Goal: Task Accomplishment & Management: Manage account settings

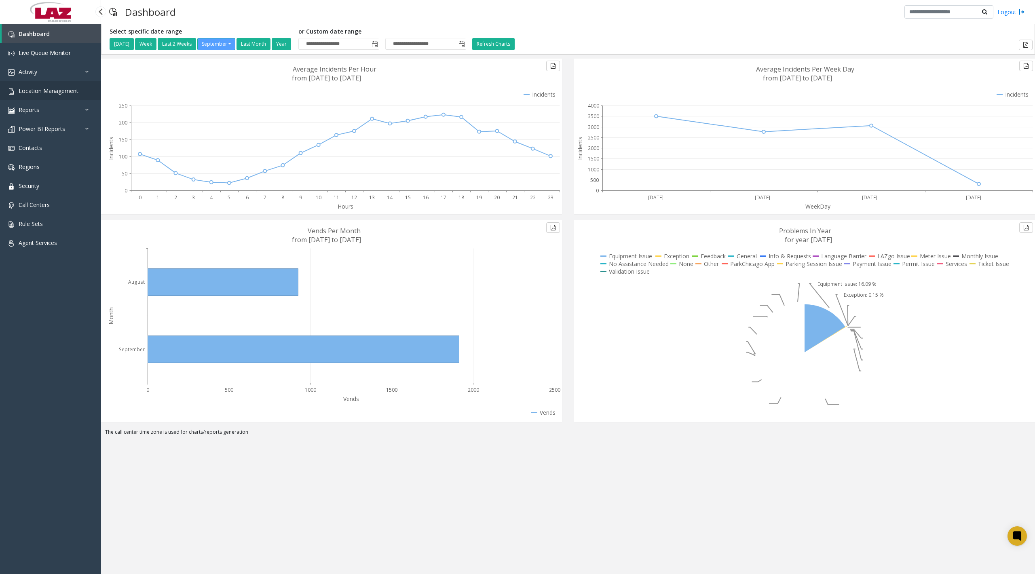
click at [33, 91] on span "Location Management" at bounding box center [49, 91] width 60 height 8
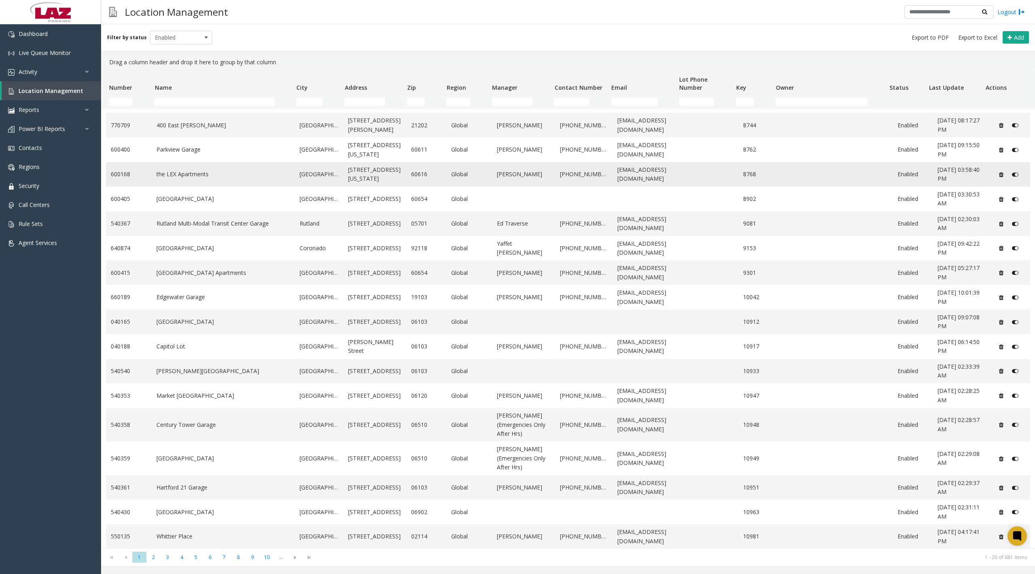
scroll to position [70, 0]
click at [119, 99] on input "Number Filter" at bounding box center [120, 102] width 23 height 8
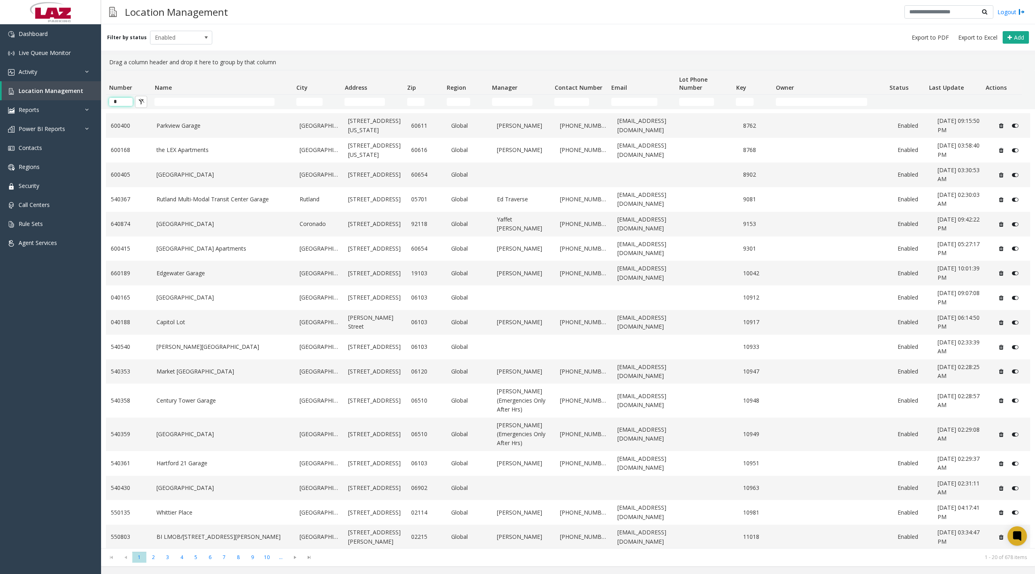
type input "*"
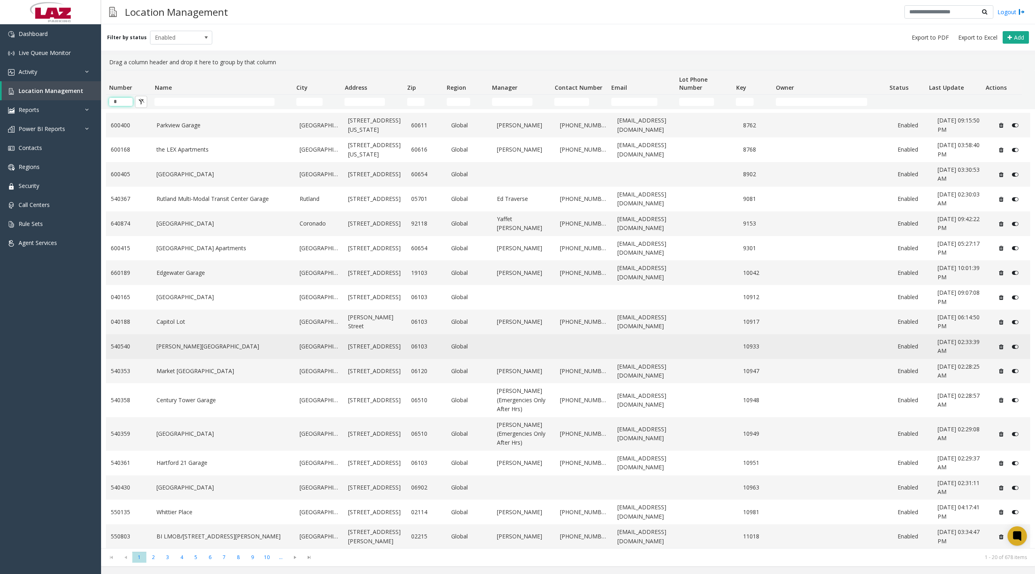
scroll to position [70, 0]
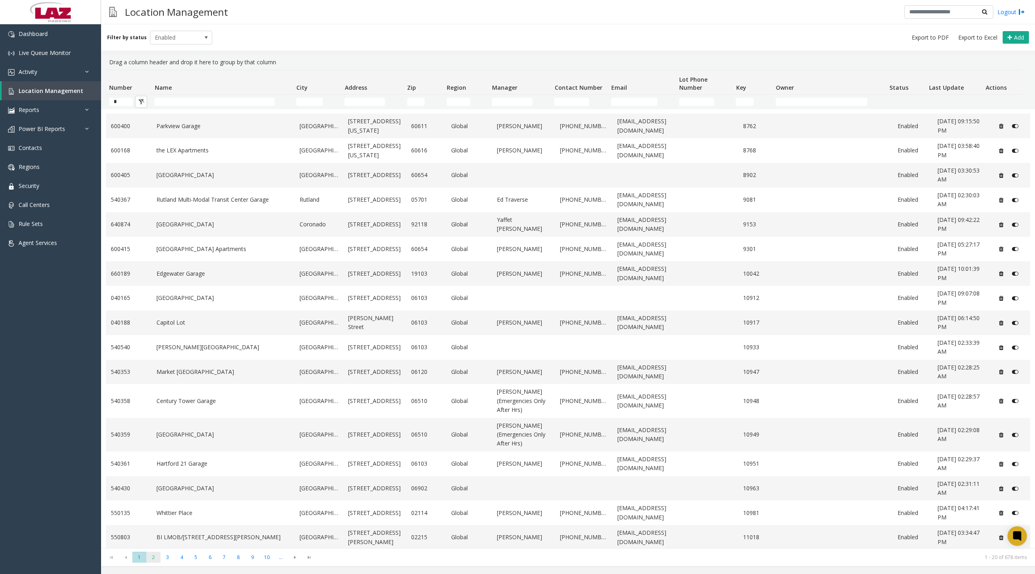
click at [153, 556] on span "2" at bounding box center [153, 557] width 14 height 11
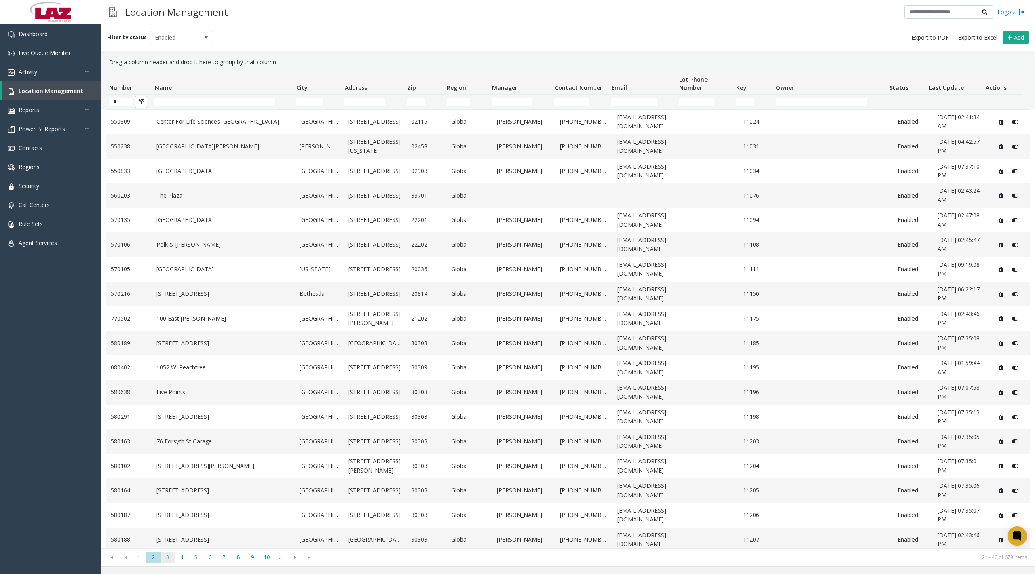
click at [169, 557] on span "3" at bounding box center [168, 557] width 14 height 11
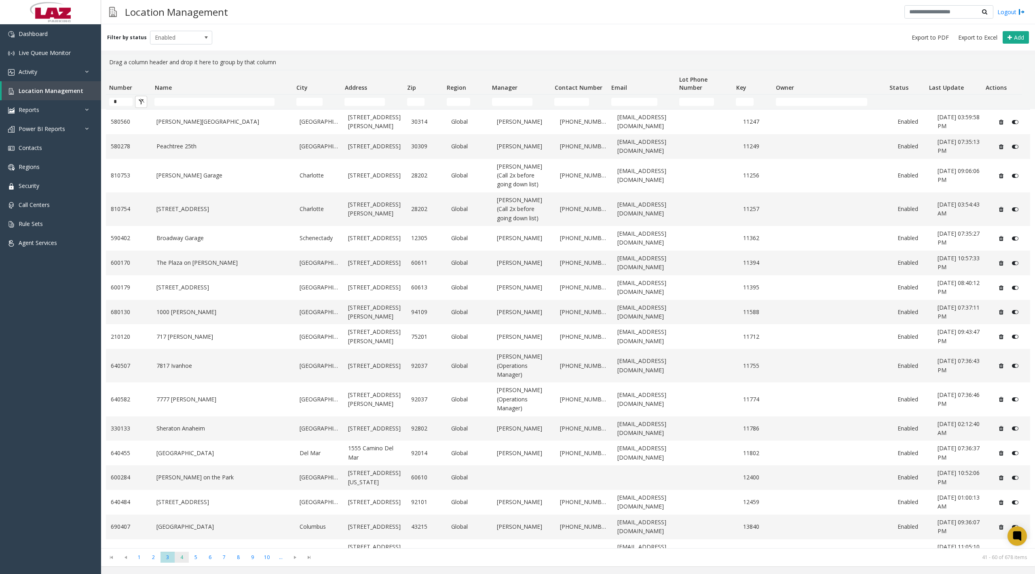
click at [179, 557] on span "4" at bounding box center [182, 557] width 14 height 11
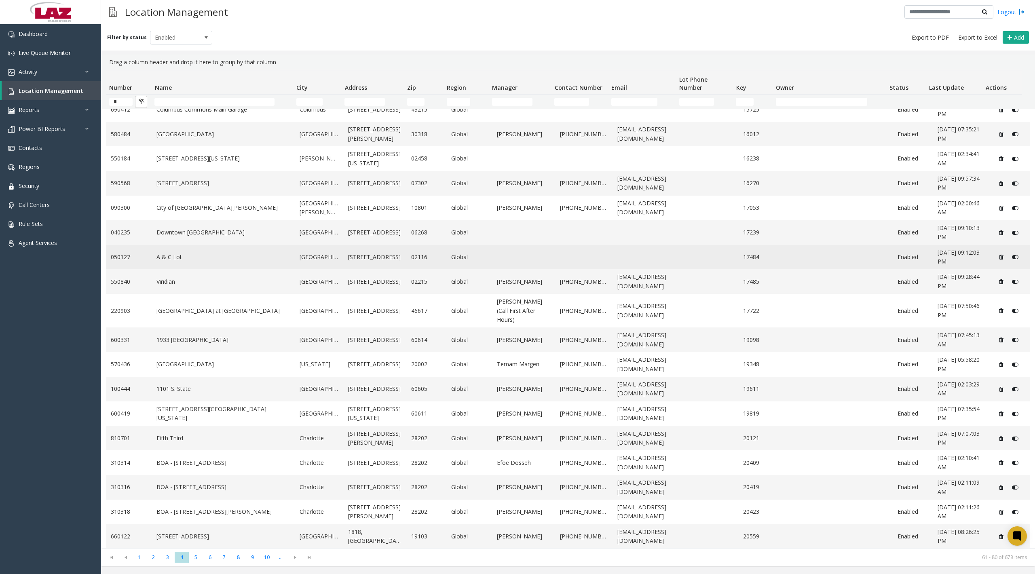
scroll to position [61, 0]
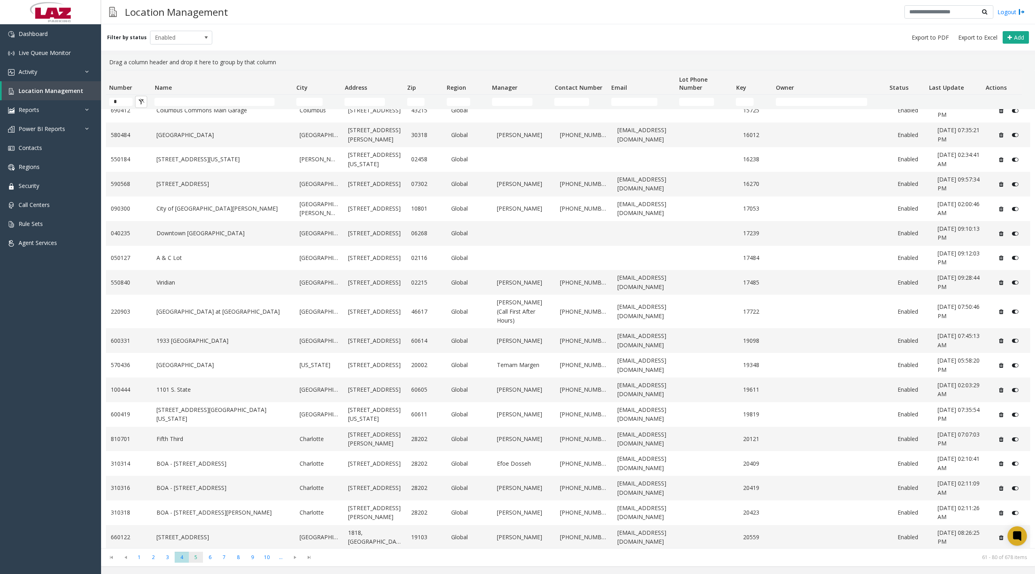
click at [201, 557] on span "5" at bounding box center [196, 557] width 14 height 11
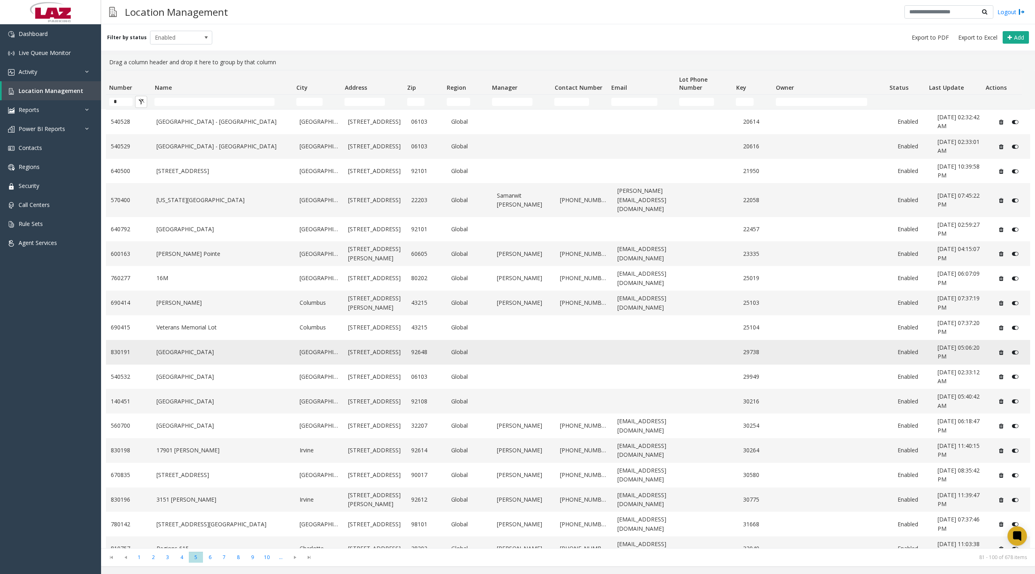
scroll to position [53, 0]
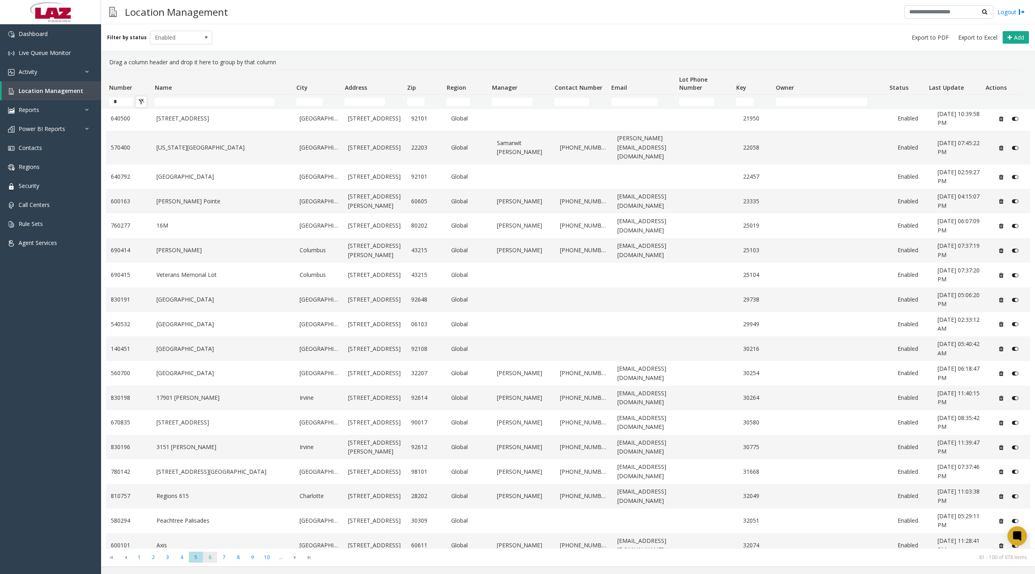
click at [213, 556] on span "6" at bounding box center [210, 557] width 14 height 11
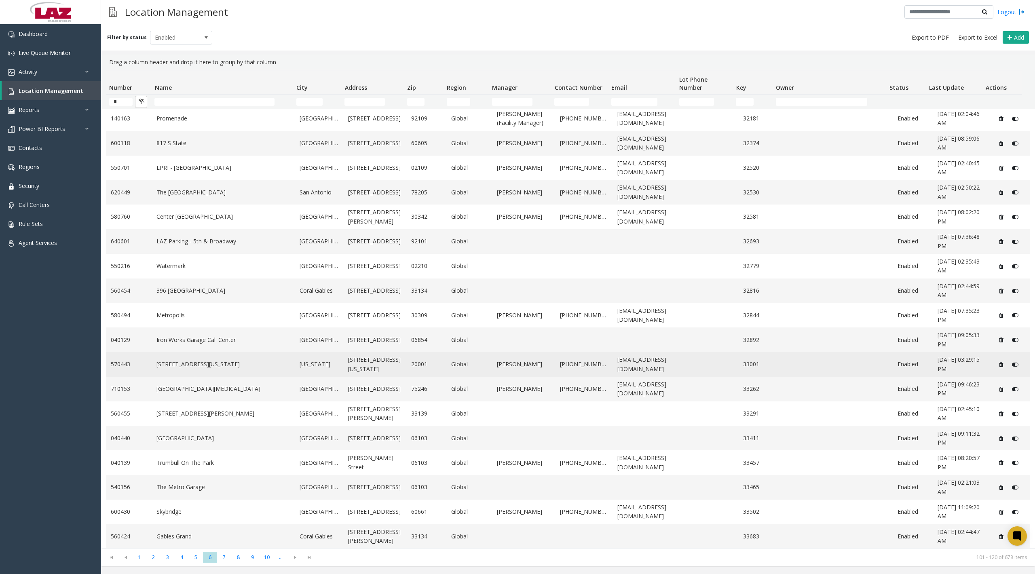
scroll to position [61, 0]
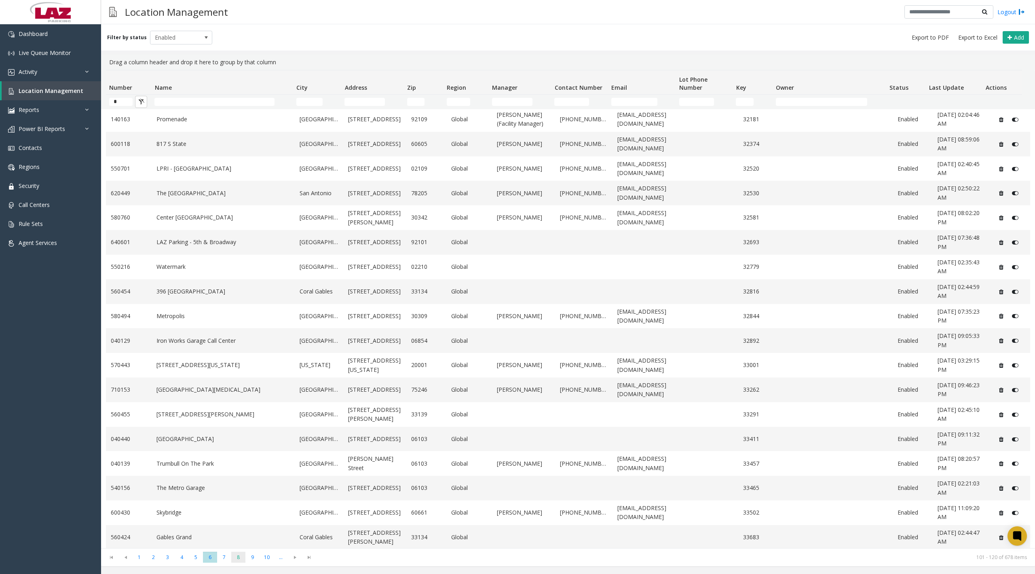
click at [238, 555] on span "8" at bounding box center [238, 557] width 14 height 11
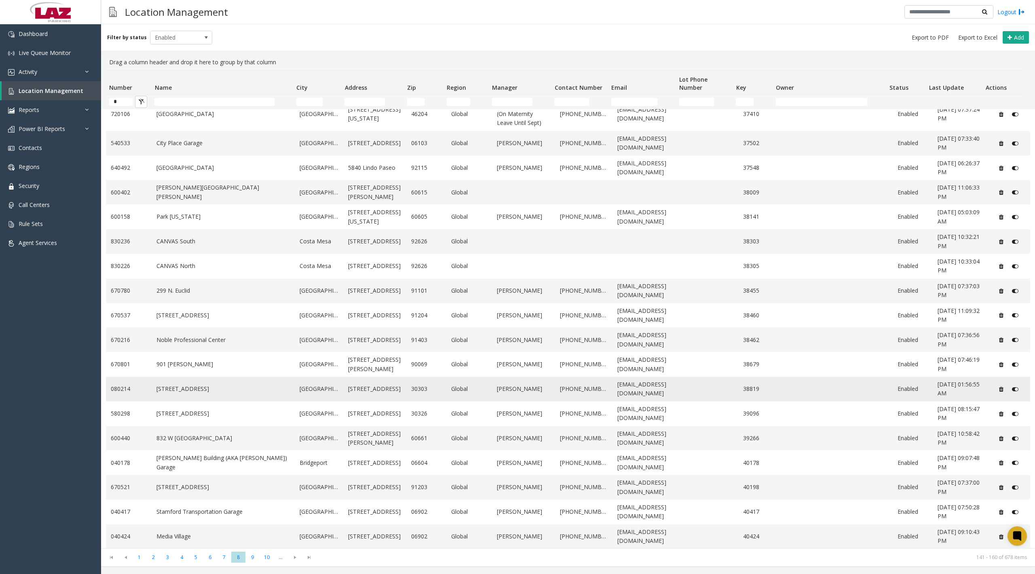
scroll to position [60, 0]
click at [257, 555] on span "9" at bounding box center [252, 557] width 14 height 11
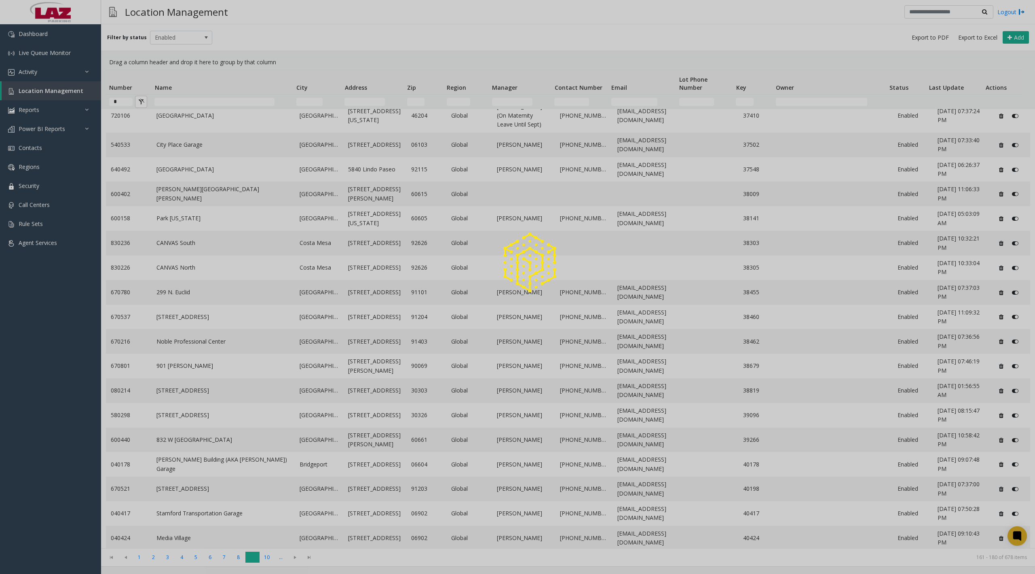
scroll to position [0, 0]
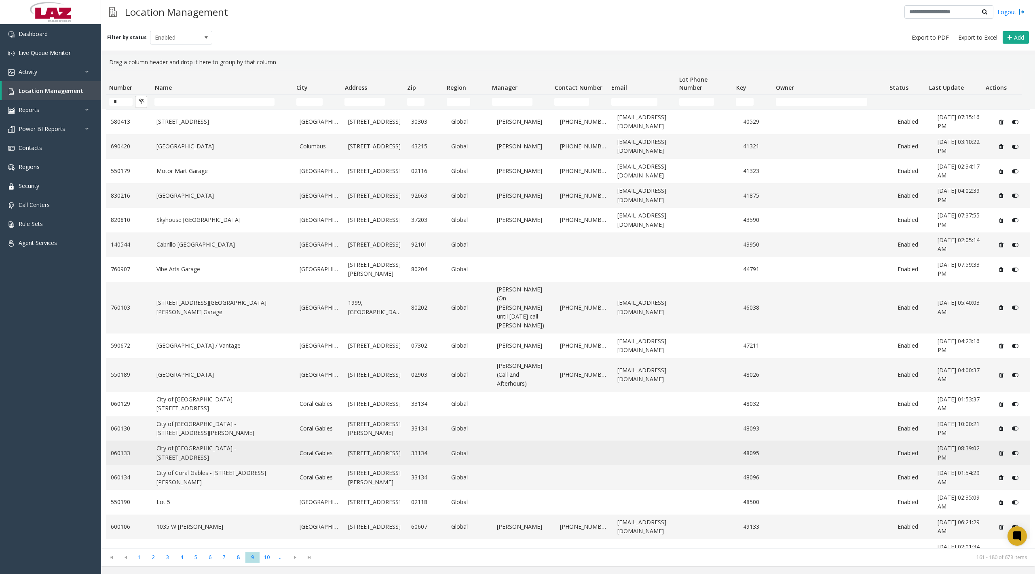
click at [170, 444] on link "City of [GEOGRAPHIC_DATA] - [STREET_ADDRESS]" at bounding box center [222, 453] width 133 height 18
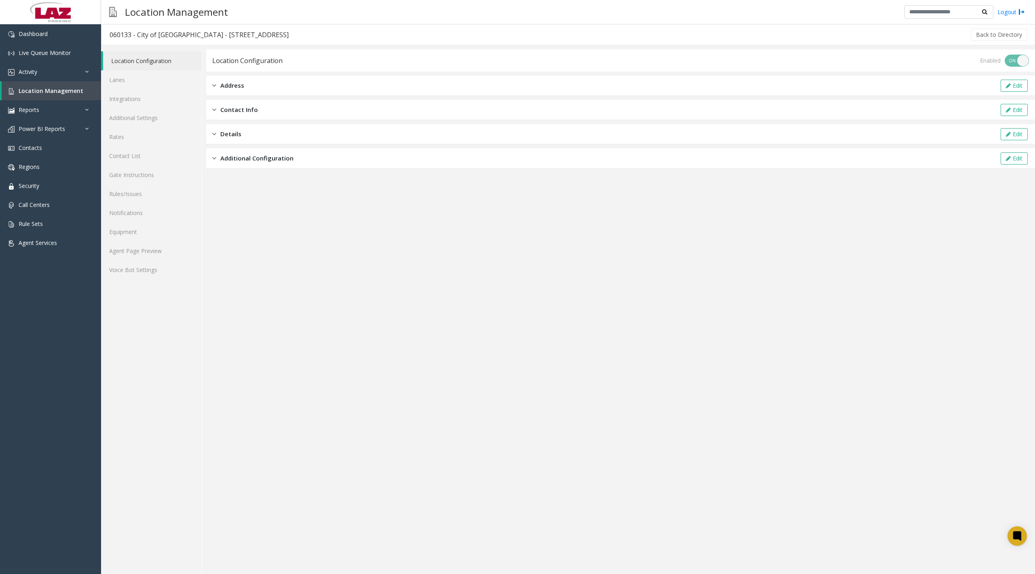
click at [272, 87] on div "Address Edit" at bounding box center [620, 86] width 829 height 20
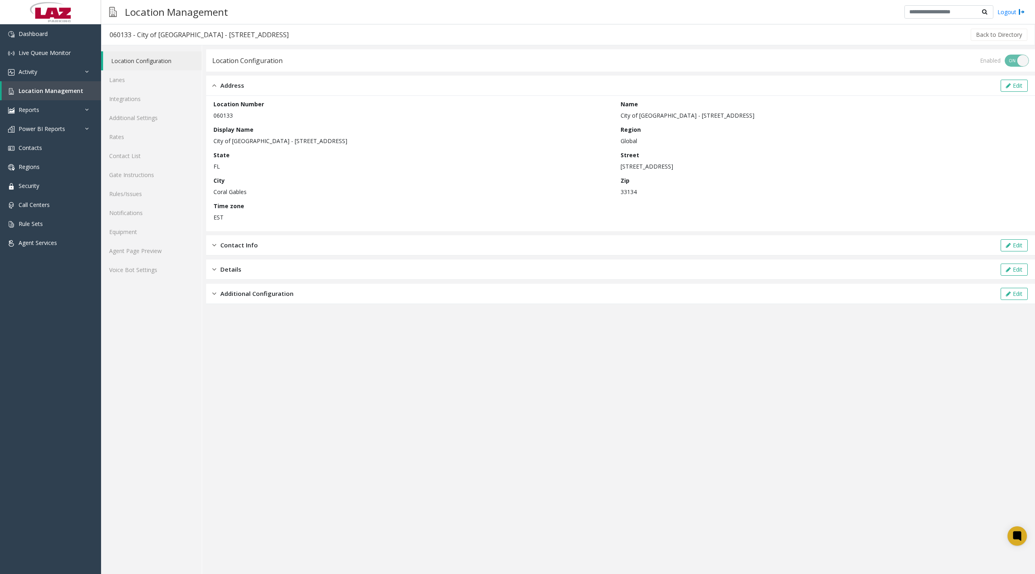
click at [271, 244] on div "Contact Info Edit" at bounding box center [620, 245] width 829 height 20
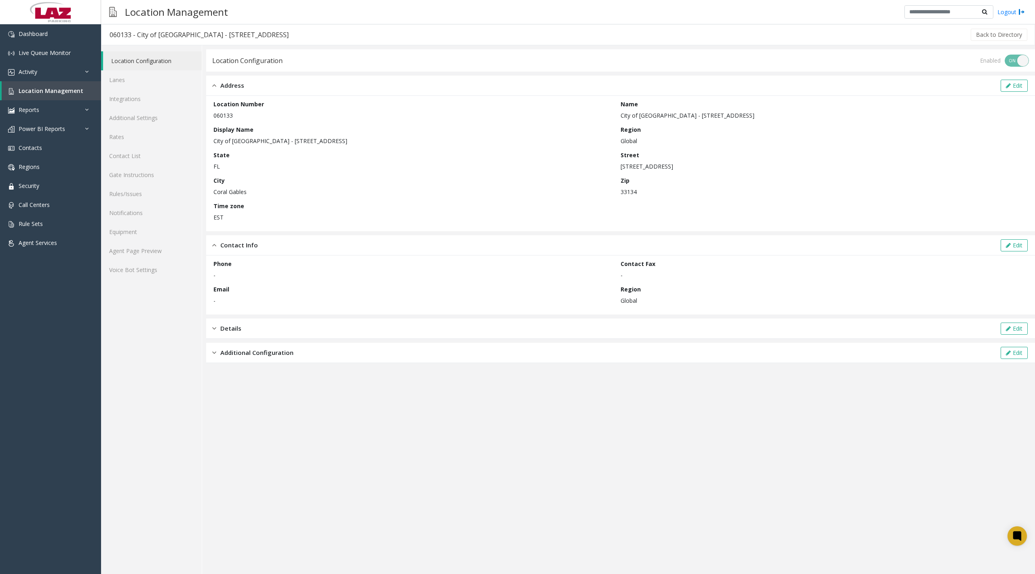
click at [281, 334] on div "Details Edit" at bounding box center [620, 329] width 829 height 20
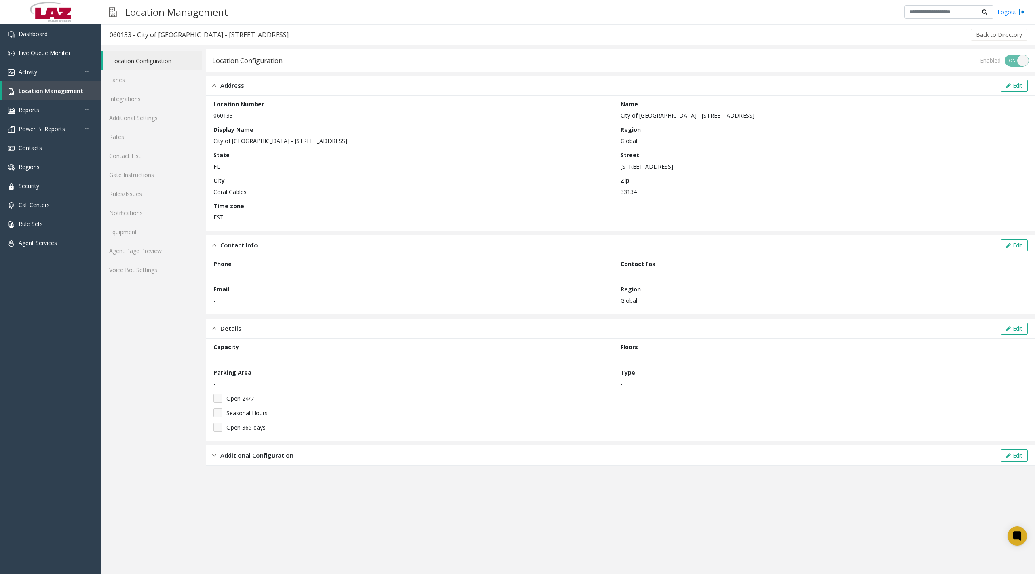
click at [299, 448] on div "Additional Configuration Edit" at bounding box center [620, 456] width 829 height 20
